Goal: Task Accomplishment & Management: Manage account settings

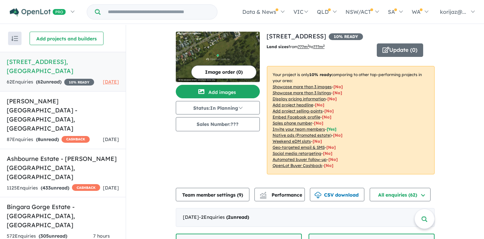
click at [12, 36] on img "button" at bounding box center [14, 38] width 7 height 5
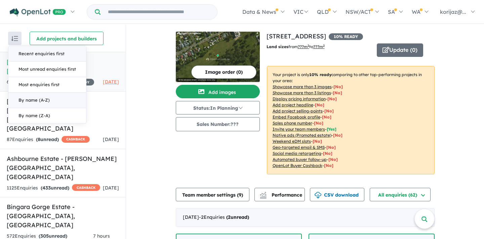
click at [47, 53] on button "Recent enquiries first" at bounding box center [47, 53] width 78 height 15
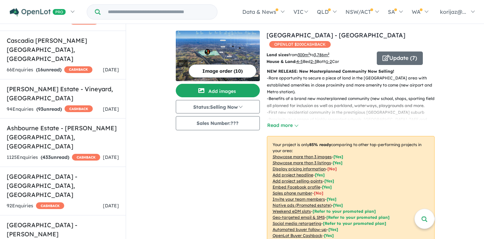
scroll to position [1, 0]
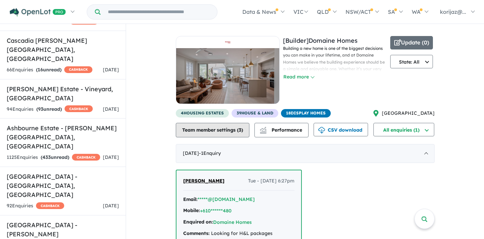
click at [220, 135] on button "Team member settings ( 3 )" at bounding box center [213, 130] width 74 height 14
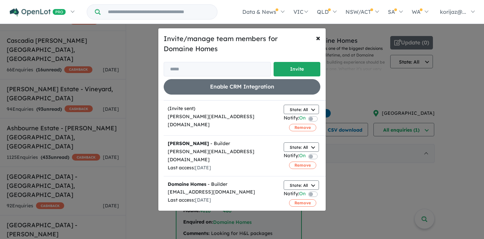
scroll to position [16, 0]
click at [319, 37] on span "×" at bounding box center [318, 38] width 4 height 10
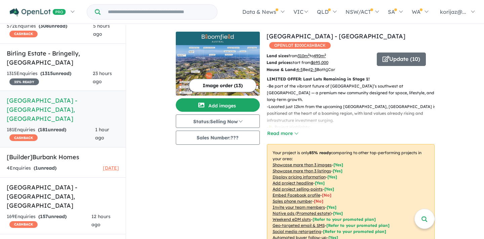
scroll to position [219, 0]
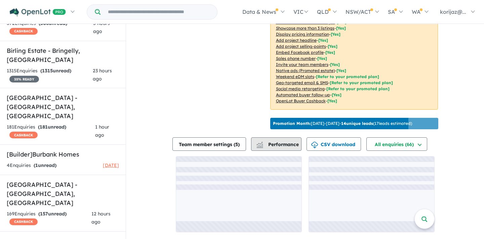
scroll to position [1, 0]
click at [278, 144] on span "Performance" at bounding box center [277, 144] width 41 height 6
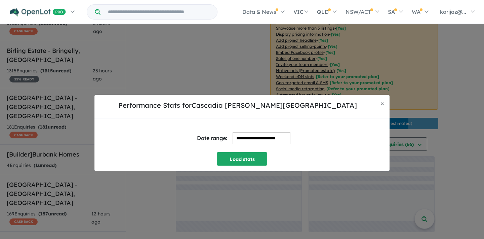
click at [246, 137] on input "**********" at bounding box center [262, 138] width 58 height 12
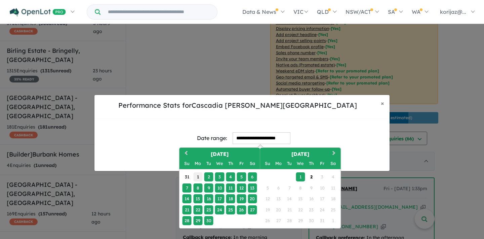
click at [200, 176] on div "1" at bounding box center [197, 176] width 9 height 9
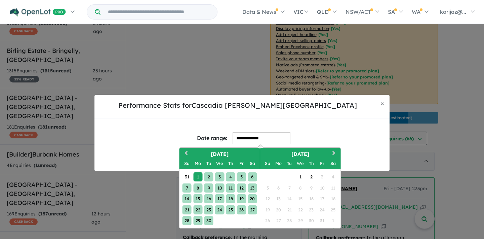
click at [209, 217] on div "30" at bounding box center [208, 220] width 9 height 9
type input "**********"
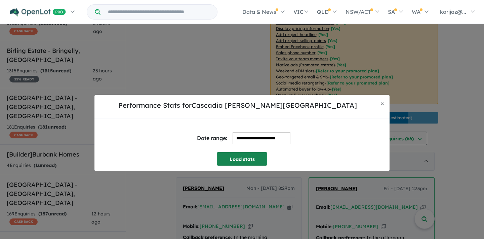
click at [250, 160] on button "Load stats" at bounding box center [242, 158] width 50 height 13
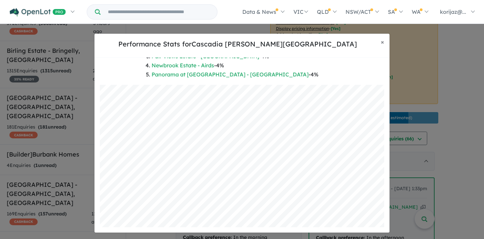
scroll to position [133, 0]
click at [381, 42] on span "×" at bounding box center [382, 42] width 3 height 8
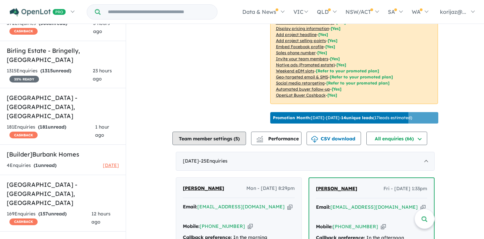
click at [222, 145] on button "Team member settings ( 5 )" at bounding box center [209, 137] width 74 height 13
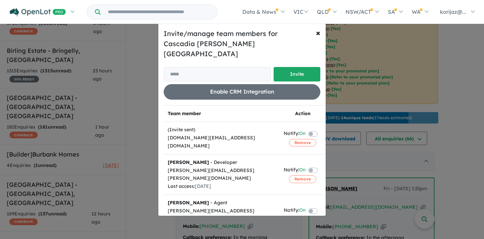
scroll to position [0, 0]
click at [210, 71] on input "email" at bounding box center [217, 74] width 107 height 14
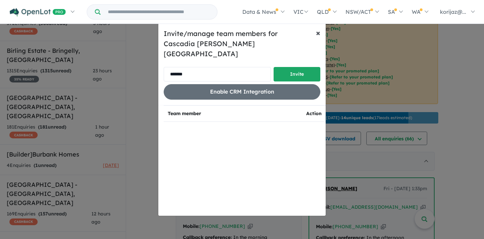
type input "*******"
click at [318, 38] on span "×" at bounding box center [318, 33] width 4 height 10
